Goal: Task Accomplishment & Management: Use online tool/utility

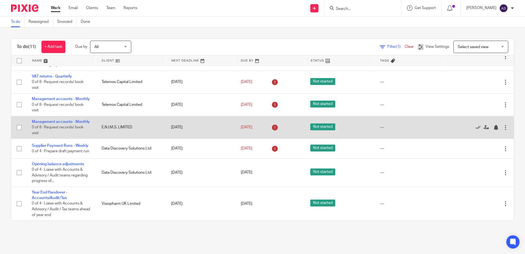
scroll to position [157, 0]
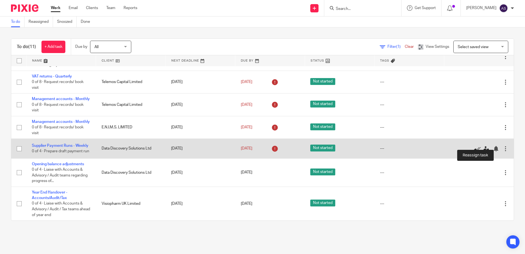
click at [484, 146] on icon at bounding box center [486, 148] width 5 height 5
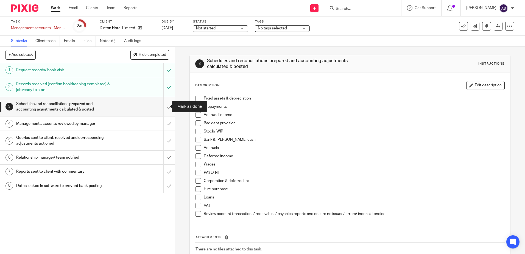
click at [164, 103] on input "submit" at bounding box center [87, 107] width 175 height 20
click at [168, 123] on input "submit" at bounding box center [87, 124] width 175 height 14
click at [168, 141] on input "submit" at bounding box center [87, 141] width 175 height 20
click at [165, 161] on input "submit" at bounding box center [87, 158] width 175 height 14
click at [166, 172] on input "submit" at bounding box center [87, 172] width 175 height 14
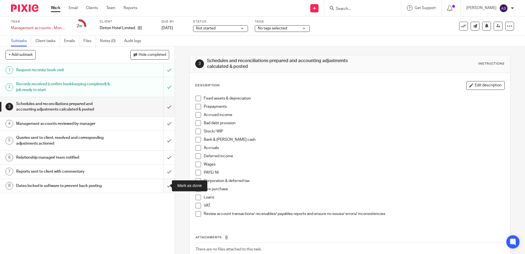
drag, startPoint x: 164, startPoint y: 181, endPoint x: 162, endPoint y: 176, distance: 5.2
click at [164, 181] on input "submit" at bounding box center [87, 186] width 175 height 14
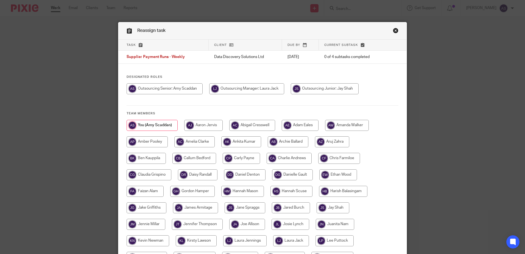
click at [322, 86] on input "radio" at bounding box center [325, 88] width 68 height 11
radio input "true"
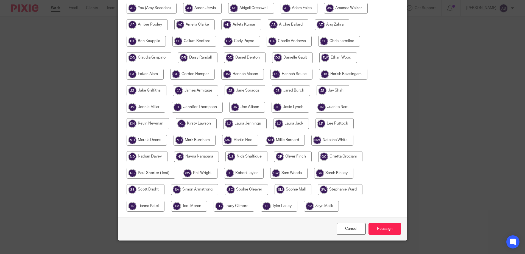
scroll to position [126, 0]
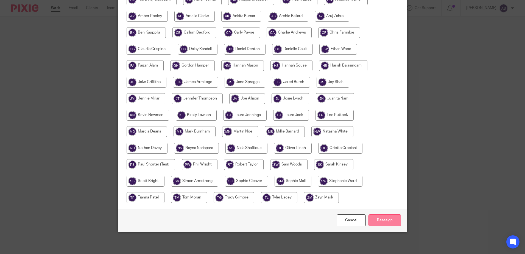
click at [388, 220] on input "Reassign" at bounding box center [385, 220] width 33 height 12
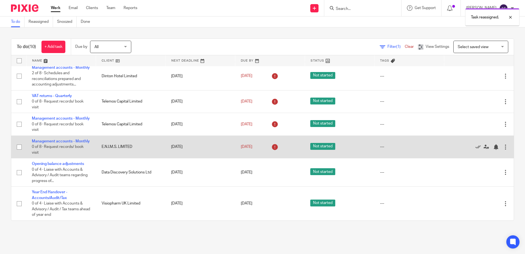
scroll to position [129, 0]
